Goal: Information Seeking & Learning: Learn about a topic

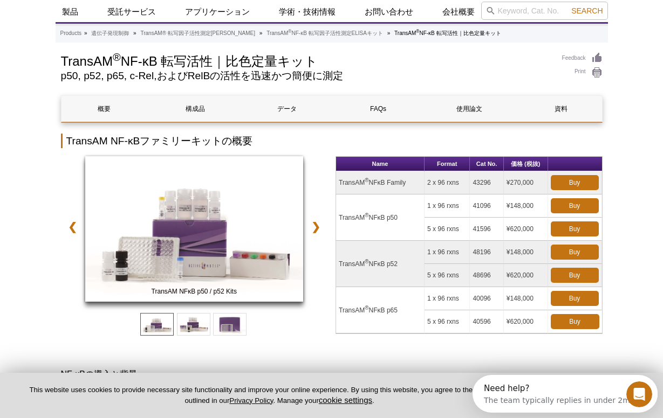
scroll to position [31, 0]
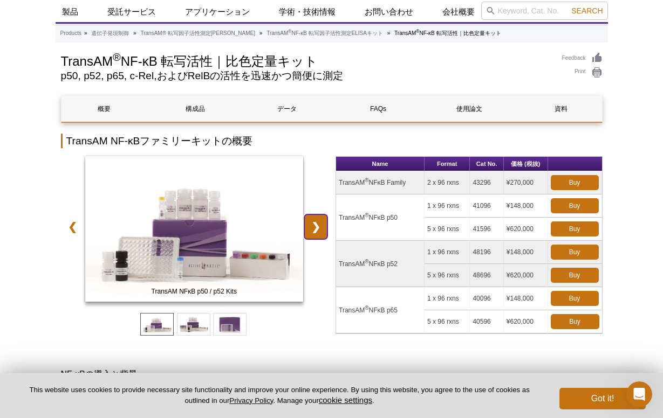
click at [311, 224] on link "❯" at bounding box center [315, 227] width 23 height 25
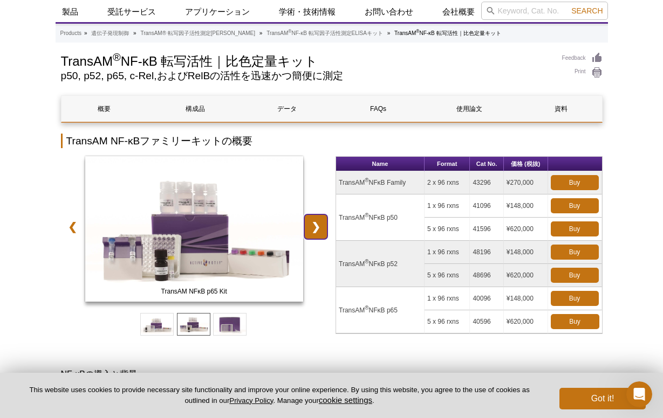
click at [311, 224] on link "❯" at bounding box center [315, 227] width 23 height 25
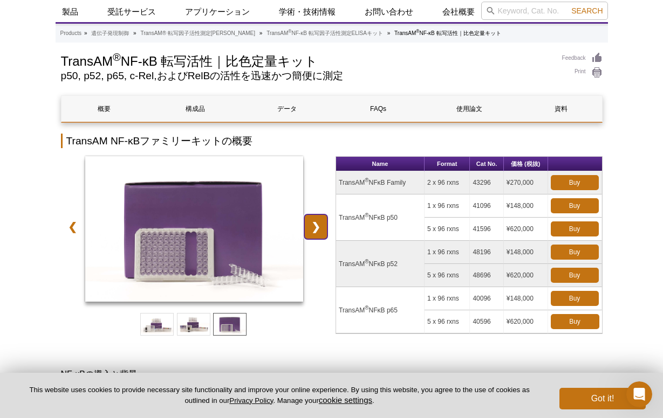
click at [311, 224] on link "❯" at bounding box center [315, 227] width 23 height 25
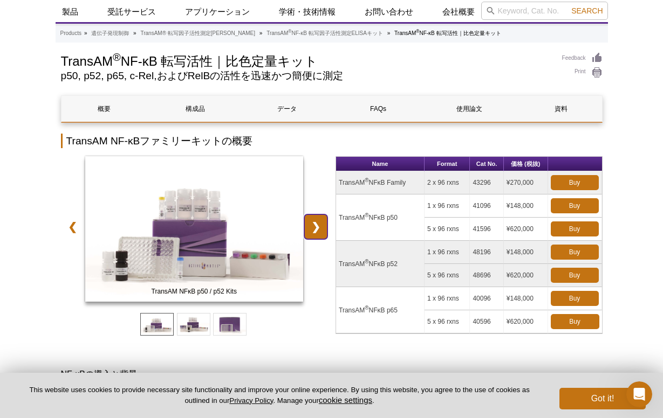
click at [311, 225] on link "❯" at bounding box center [315, 227] width 23 height 25
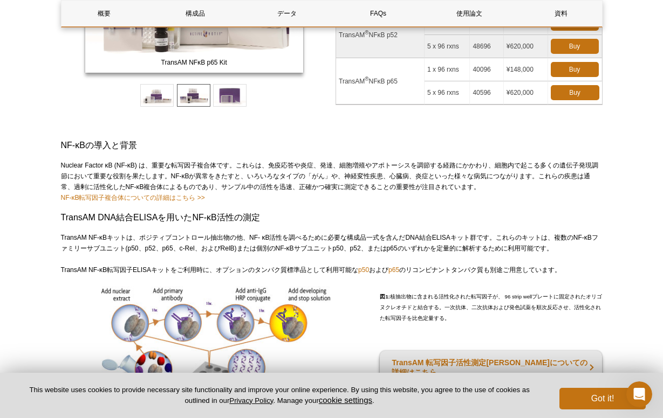
scroll to position [260, 0]
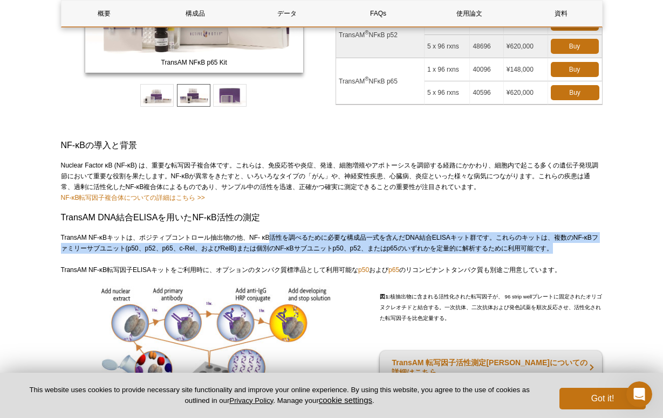
drag, startPoint x: 269, startPoint y: 239, endPoint x: 276, endPoint y: 253, distance: 15.7
click at [275, 253] on div "TransAM NF-κBキットは、ポジティブコントロール抽出物の他、NF- κB活性を調べるために必要な構成品一式を含んだDNA結合ELISAキット群です。…" at bounding box center [331, 243] width 541 height 22
click at [276, 253] on div "TransAM NF-κBキットは、ポジティブコントロール抽出物の他、NF- κB活性を調べるために必要な構成品一式を含んだDNA結合ELISAキット群です。…" at bounding box center [331, 243] width 541 height 22
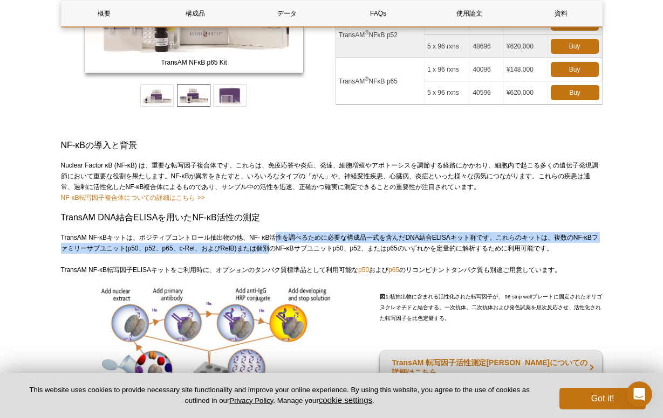
drag, startPoint x: 276, startPoint y: 237, endPoint x: 278, endPoint y: 252, distance: 14.6
click at [278, 252] on div "TransAM NF-κBキットは、ポジティブコントロール抽出物の他、NF- κB活性を調べるために必要な構成品一式を含んだDNA結合ELISAキット群です。…" at bounding box center [331, 243] width 541 height 22
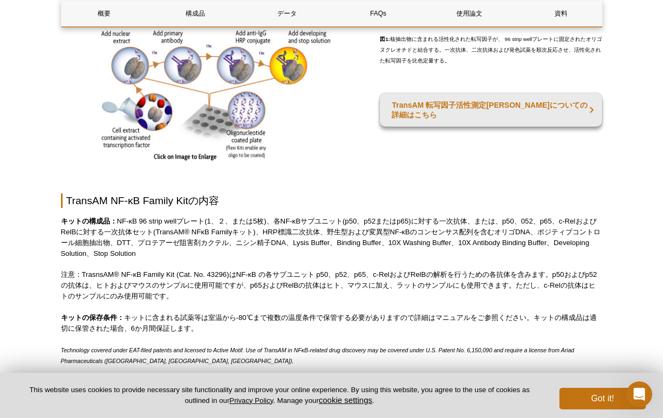
scroll to position [519, 0]
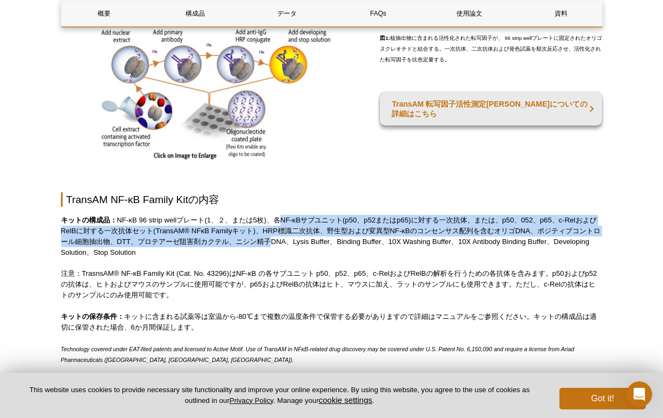
drag, startPoint x: 279, startPoint y: 217, endPoint x: 281, endPoint y: 239, distance: 22.2
click at [281, 239] on p "キットの構成品： NF-κB 96 strip wellプレート(1、２、または5枚)、各NF-κBサブユニット(p50、p52またはp65)に対する一次抗体…" at bounding box center [331, 236] width 541 height 43
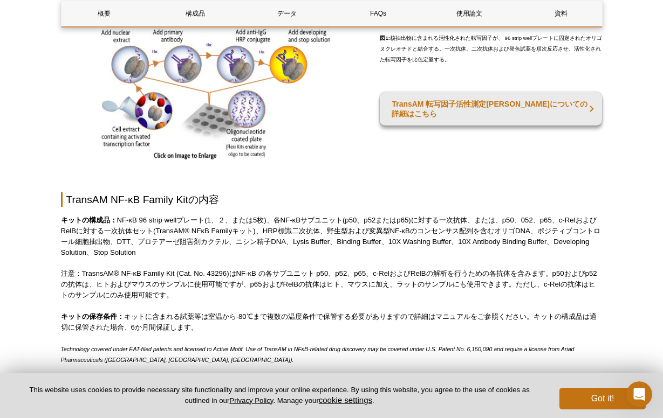
drag, startPoint x: 280, startPoint y: 219, endPoint x: 282, endPoint y: 249, distance: 29.7
click at [282, 249] on p "キットの構成品： NF-κB 96 strip wellプレート(1、２、または5枚)、各NF-κBサブユニット(p50、p52またはp65)に対する一次抗体…" at bounding box center [331, 236] width 541 height 43
